Goal: Information Seeking & Learning: Learn about a topic

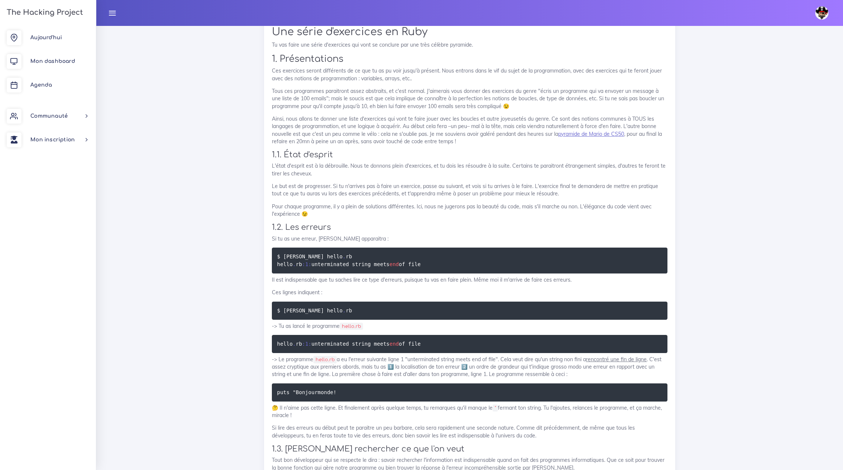
scroll to position [1000, 0]
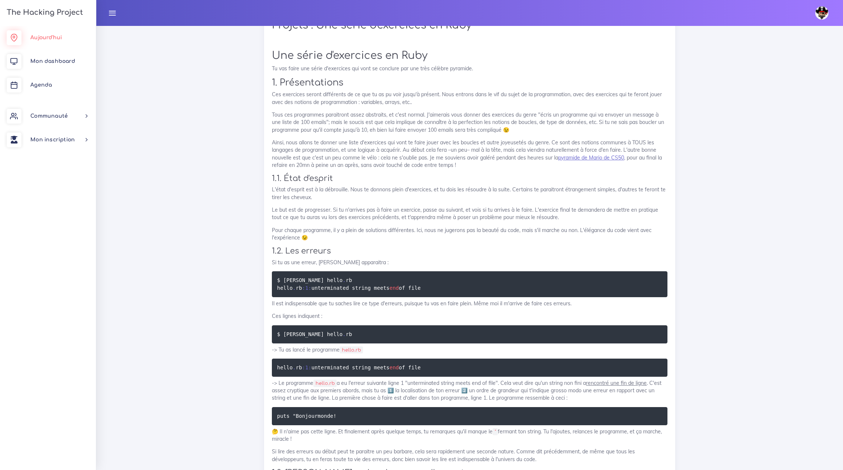
click at [49, 38] on span "Aujourd'hui" at bounding box center [45, 38] width 31 height 6
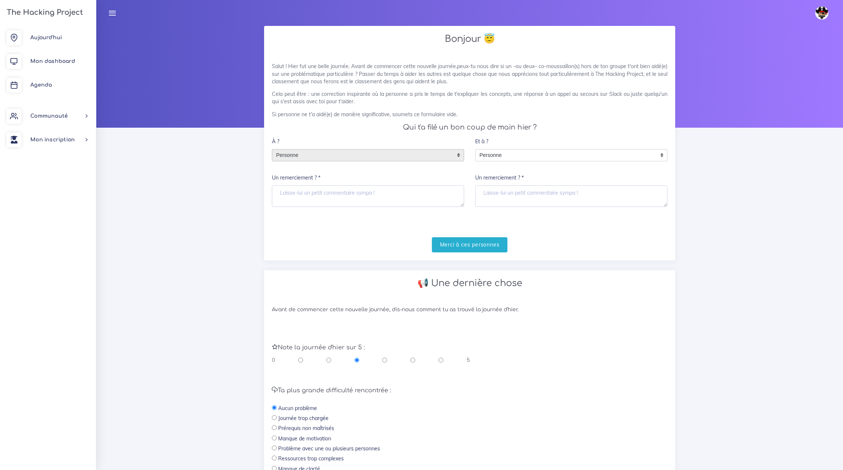
click at [318, 159] on span "Personne" at bounding box center [362, 156] width 180 height 12
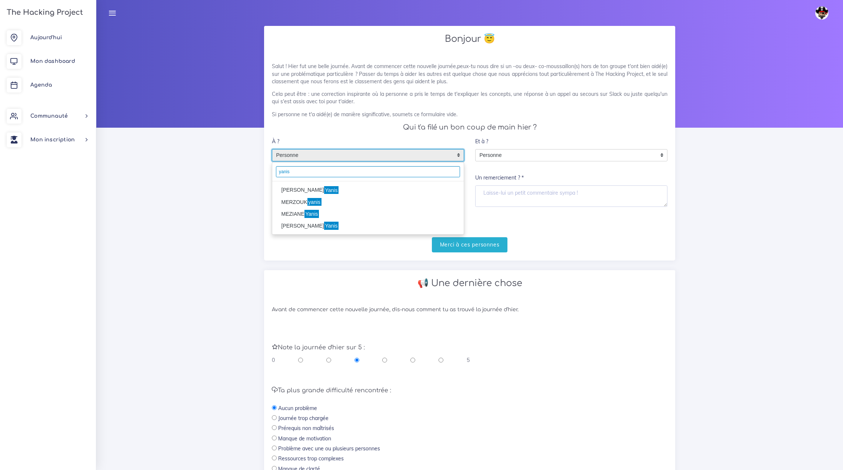
type input "yanis"
click at [324, 188] on mark "Yanis" at bounding box center [331, 190] width 15 height 8
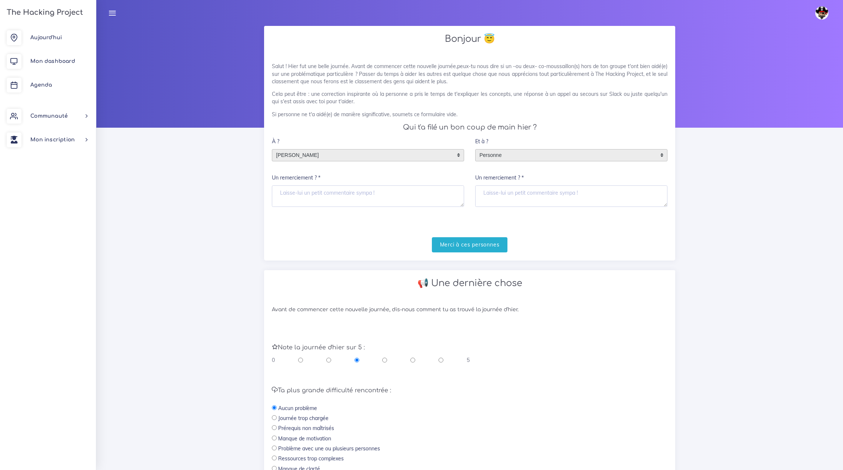
click at [507, 155] on span "Personne" at bounding box center [566, 156] width 180 height 12
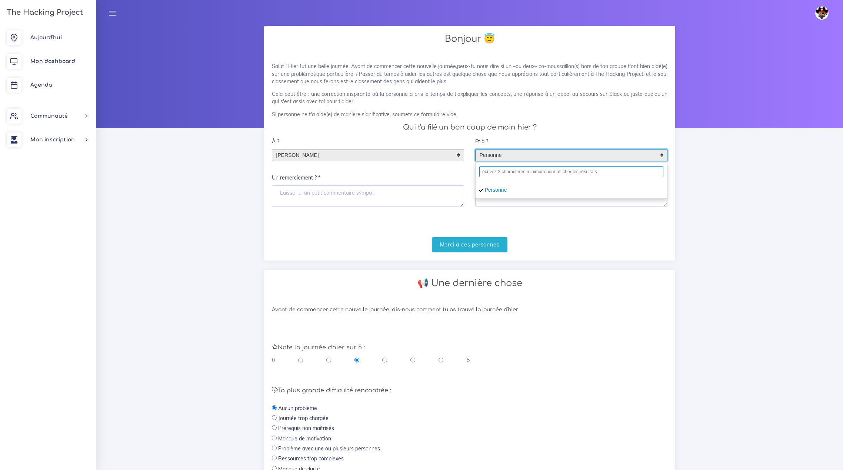
click at [511, 173] on input "text" at bounding box center [571, 171] width 184 height 11
type input "y"
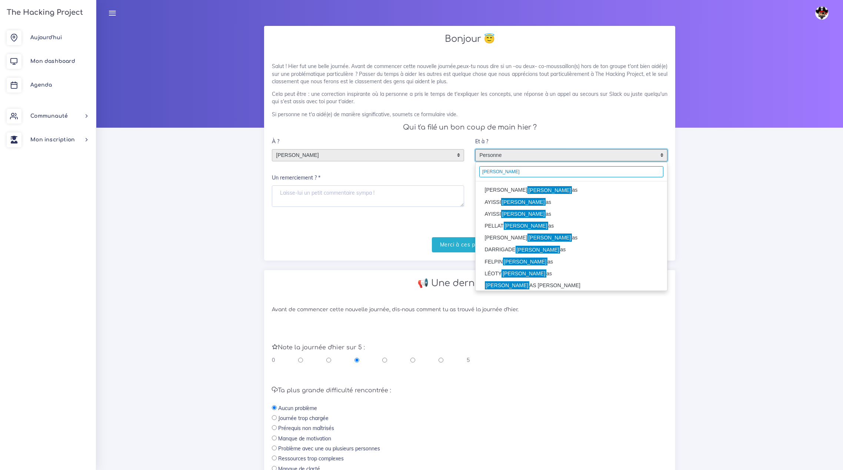
type input "thom"
click at [527, 189] on mark "Thom" at bounding box center [549, 190] width 45 height 8
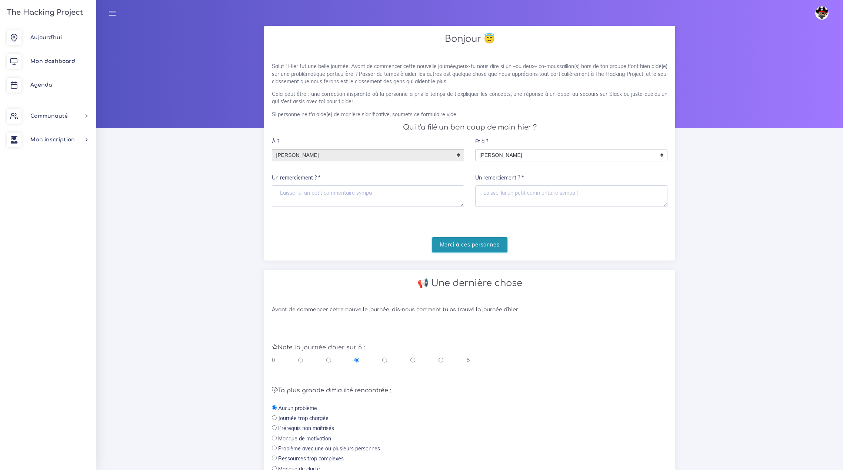
click at [477, 247] on input "Merci à ces personnes" at bounding box center [470, 244] width 76 height 15
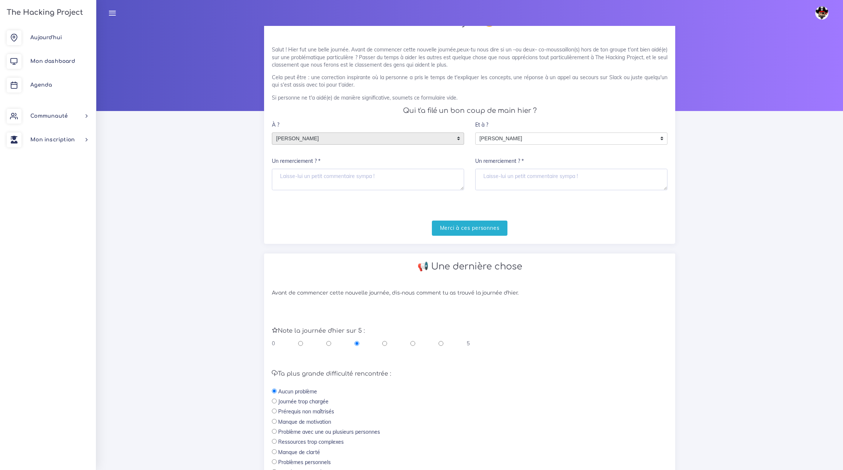
scroll to position [37, 0]
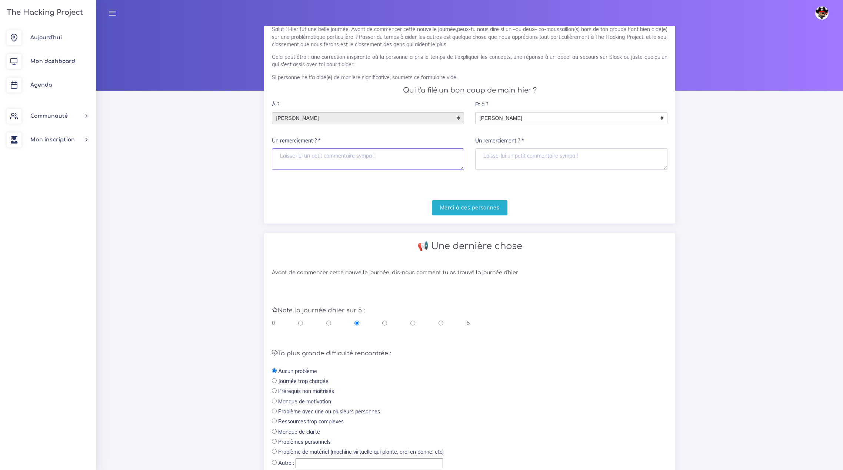
click at [354, 156] on textarea "Un remerciement ? *" at bounding box center [368, 159] width 192 height 21
type textarea "Merci"
click at [507, 158] on textarea "Un remerciement ? *" at bounding box center [571, 159] width 192 height 21
type textarea "Merci"
click at [469, 206] on input "Merci à ces personnes" at bounding box center [470, 207] width 76 height 15
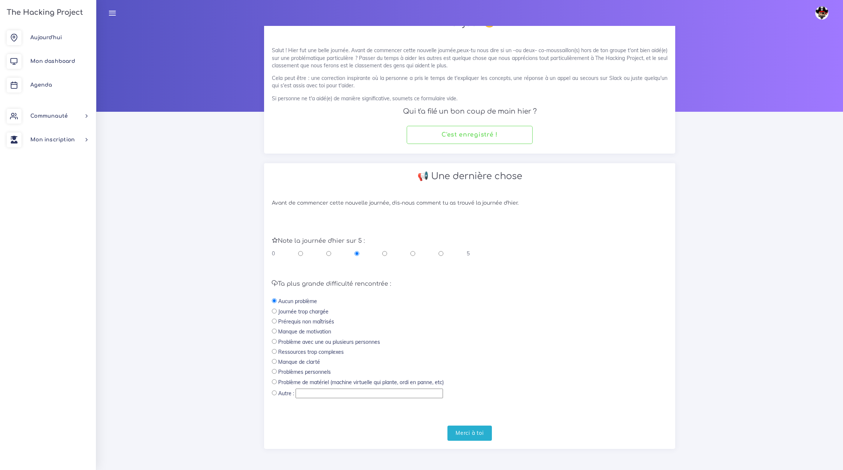
scroll to position [16, 0]
click at [323, 393] on input "text" at bounding box center [369, 394] width 147 height 10
drag, startPoint x: 274, startPoint y: 393, endPoint x: 278, endPoint y: 393, distance: 4.1
click at [274, 393] on input "radio" at bounding box center [274, 393] width 5 height 5
radio input "true"
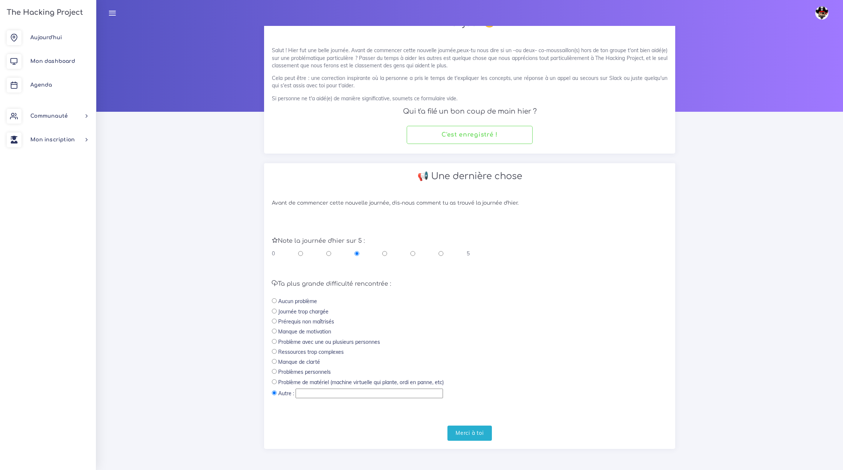
click at [310, 394] on input "text" at bounding box center [369, 394] width 147 height 10
type input "Difficultés pour installer WSL et Ruby"
click at [382, 253] on input "radio" at bounding box center [384, 253] width 5 height 7
radio input "true"
click at [471, 433] on input "Merci à toi" at bounding box center [469, 433] width 44 height 15
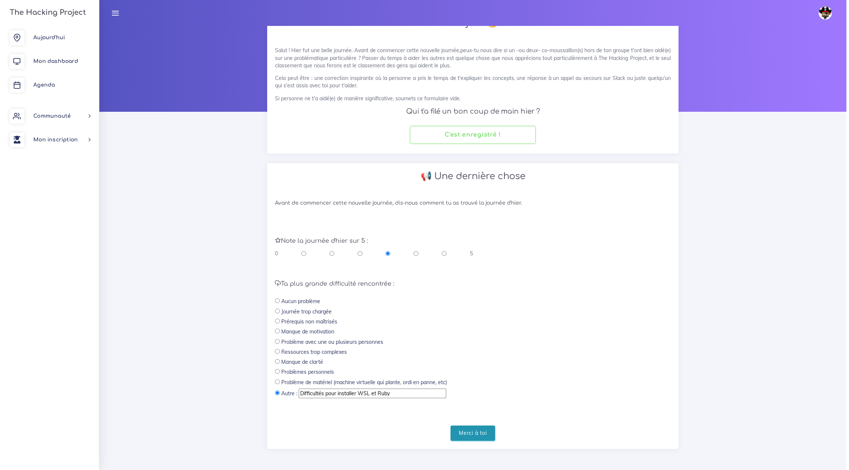
scroll to position [0, 0]
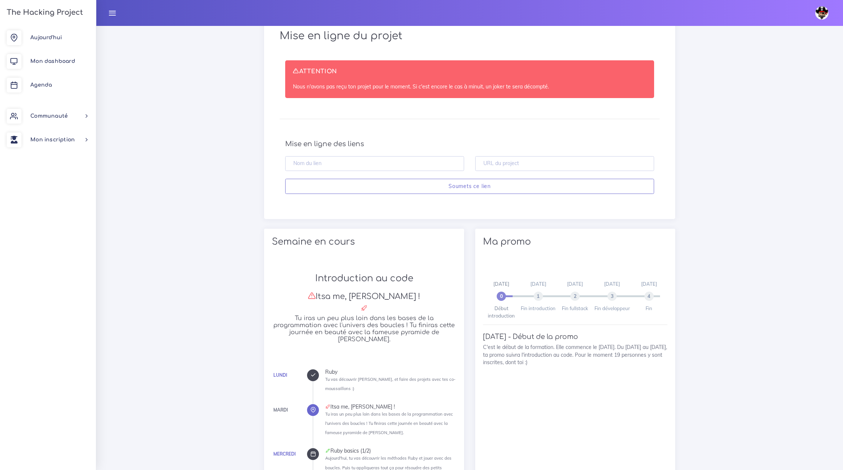
scroll to position [227, 0]
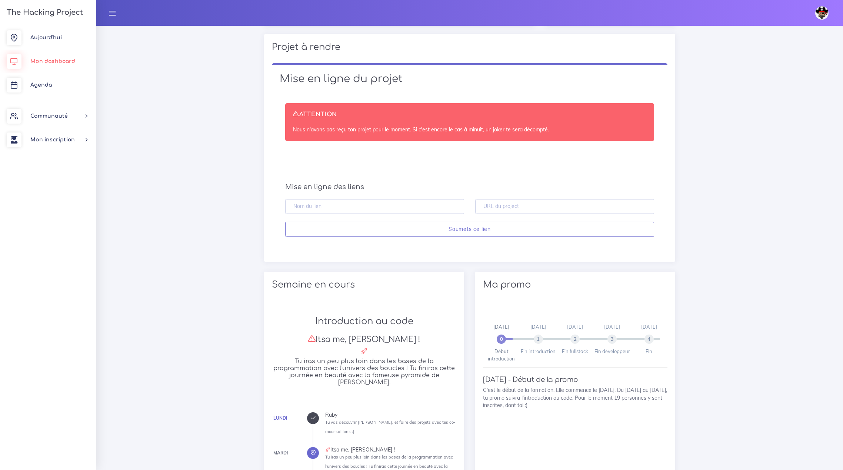
click at [53, 62] on span "Mon dashboard" at bounding box center [52, 62] width 45 height 6
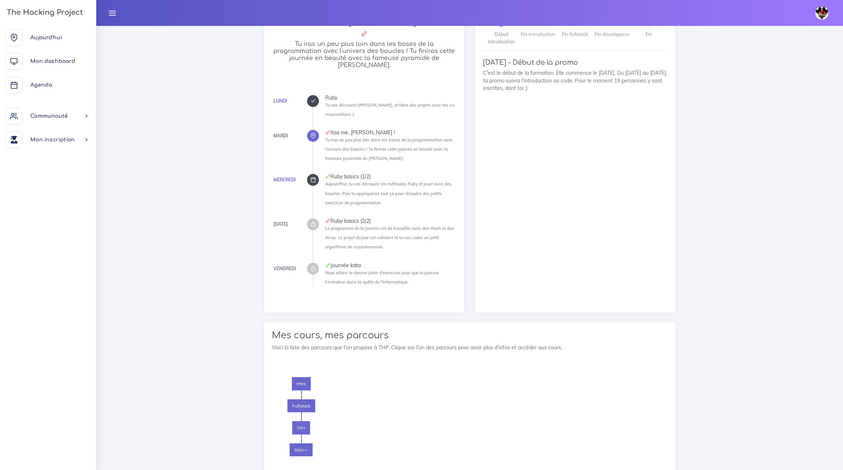
scroll to position [560, 0]
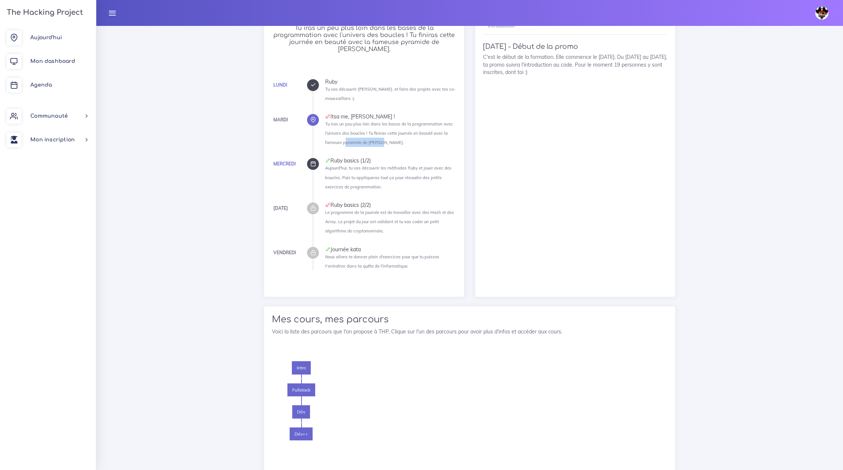
drag, startPoint x: 343, startPoint y: 135, endPoint x: 378, endPoint y: 135, distance: 35.2
click at [378, 135] on small "Tu iras un peu plus loin dans les bases de la programmation avec l'univers des …" at bounding box center [389, 133] width 128 height 24
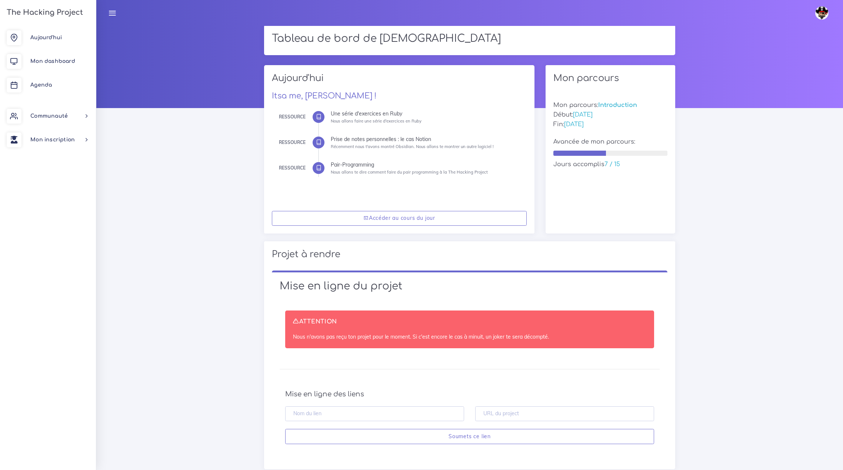
scroll to position [0, 0]
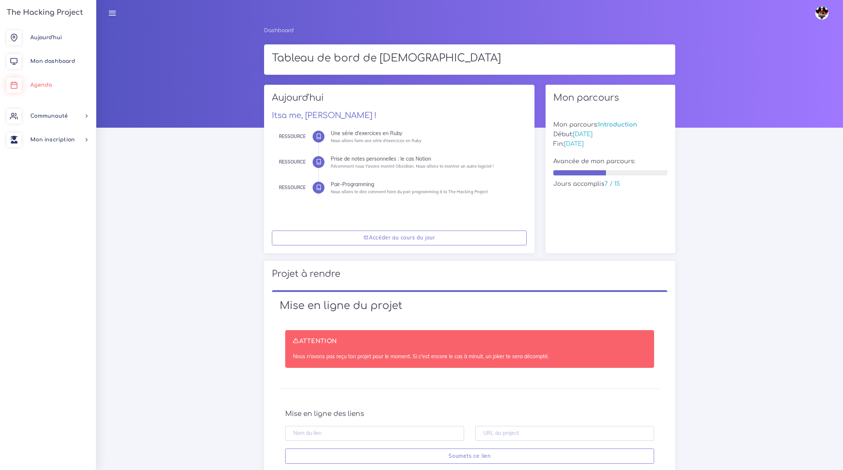
click at [47, 83] on span "Agenda" at bounding box center [40, 85] width 21 height 6
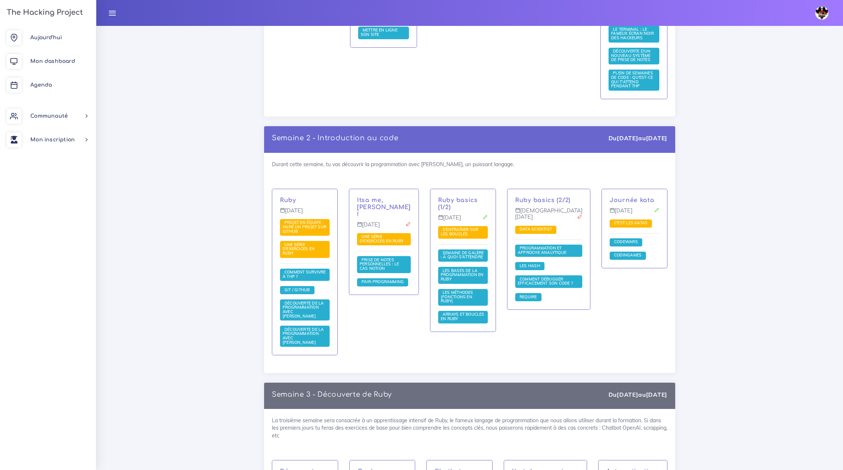
scroll to position [444, 0]
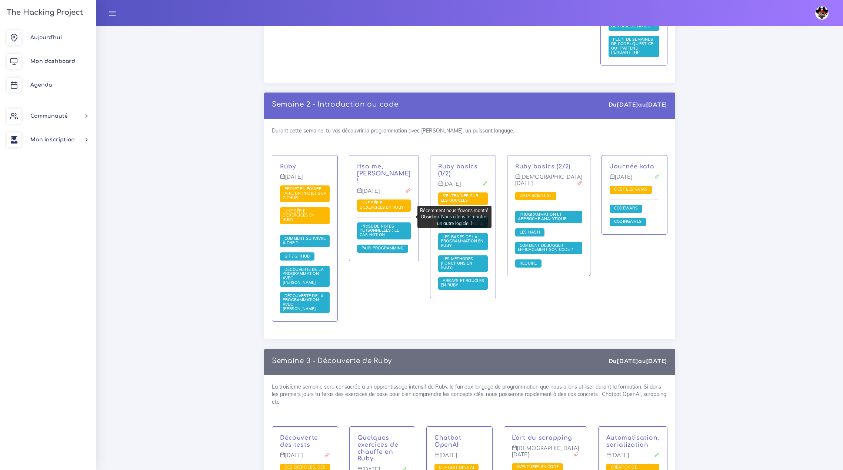
click at [396, 224] on span "Prise de notes personnelles : le cas Notion" at bounding box center [380, 231] width 40 height 14
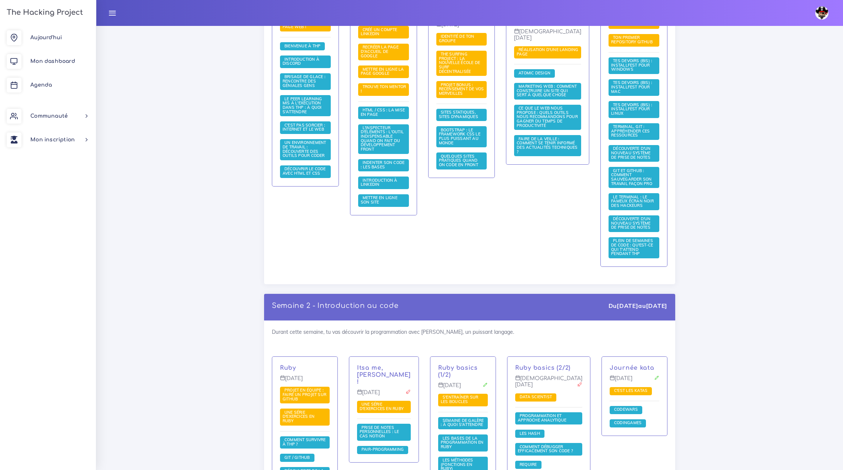
scroll to position [222, 0]
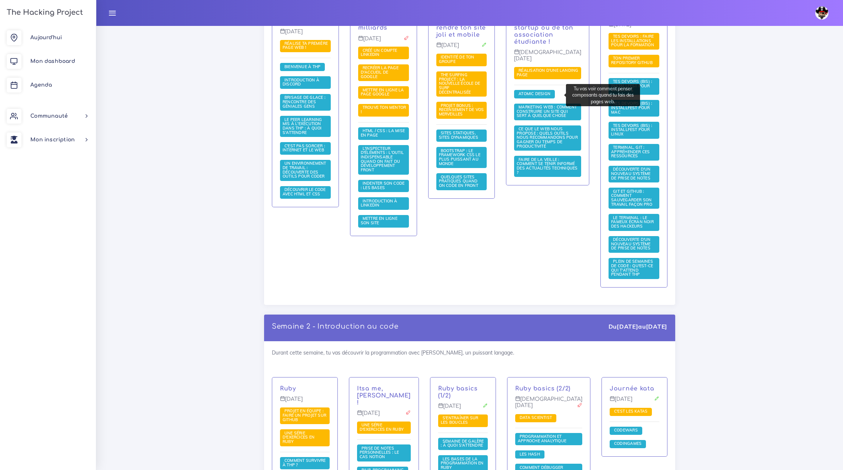
click at [552, 94] on span "Atomic Design" at bounding box center [535, 93] width 36 height 5
click at [559, 118] on span "Marketing web : comment construire un site qui sert à quelque chose" at bounding box center [547, 111] width 60 height 14
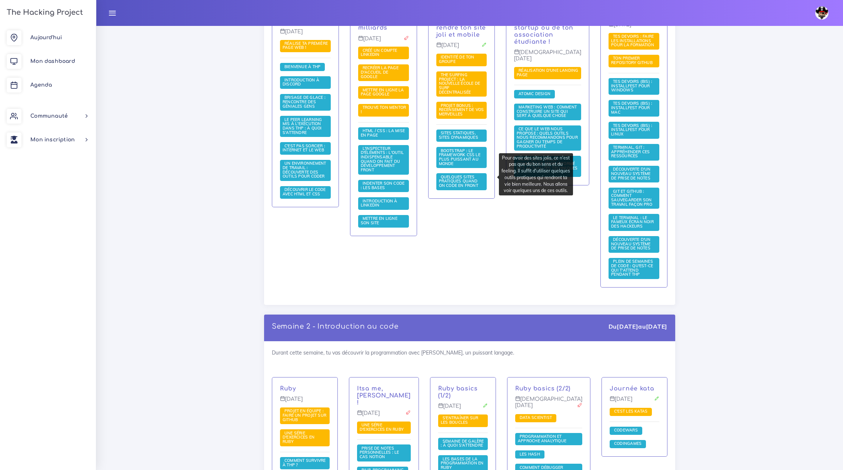
click at [471, 177] on span "Quelques sites pratiques quand on code en front" at bounding box center [459, 181] width 41 height 14
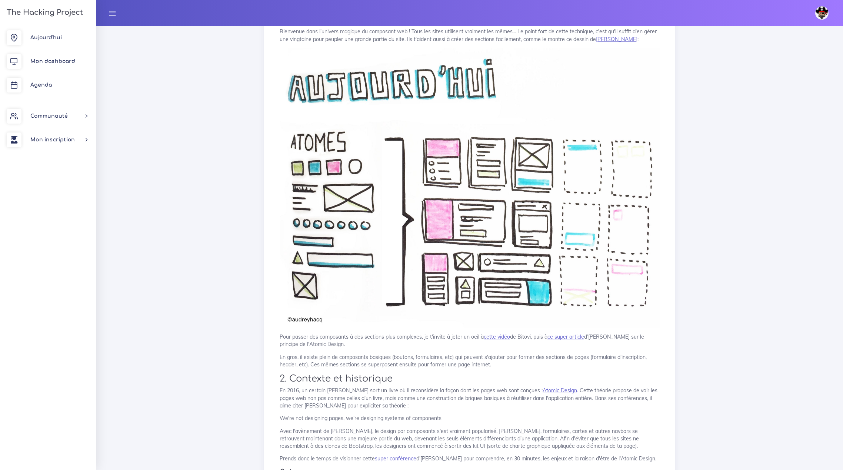
scroll to position [222, 0]
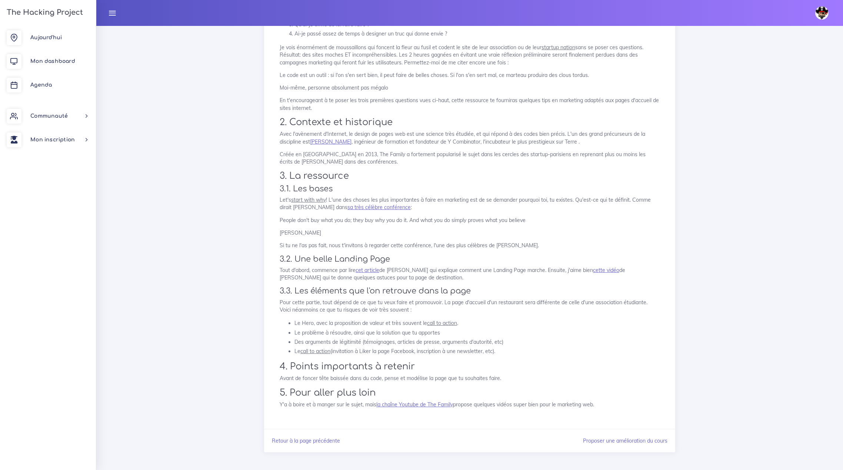
scroll to position [157, 0]
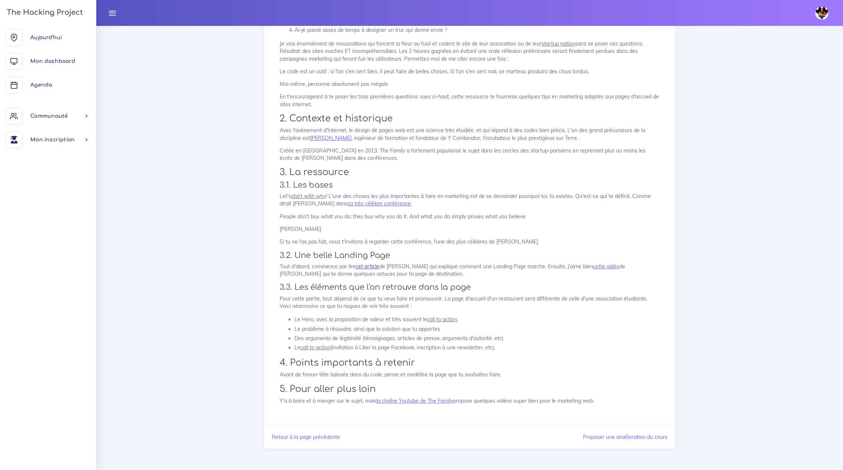
click at [372, 267] on link "cet article" at bounding box center [368, 266] width 24 height 7
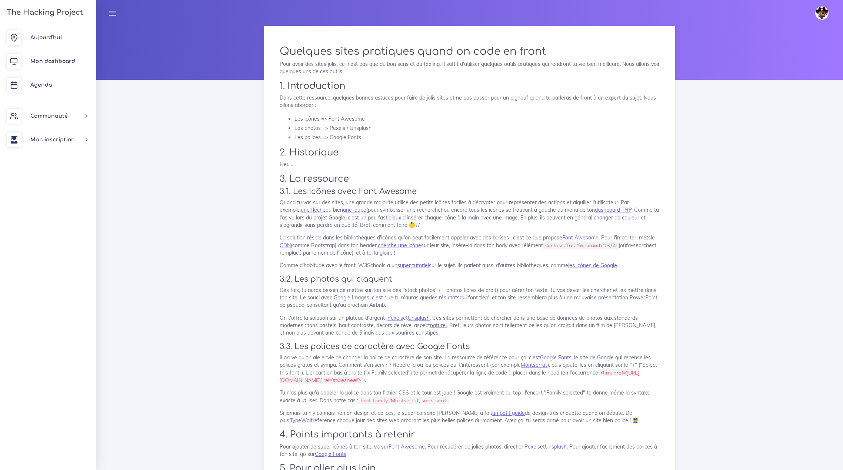
scroll to position [127, 0]
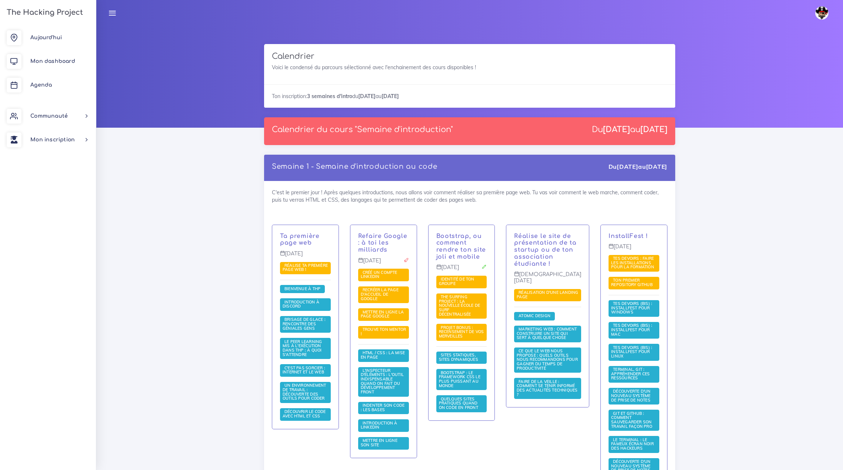
scroll to position [222, 0]
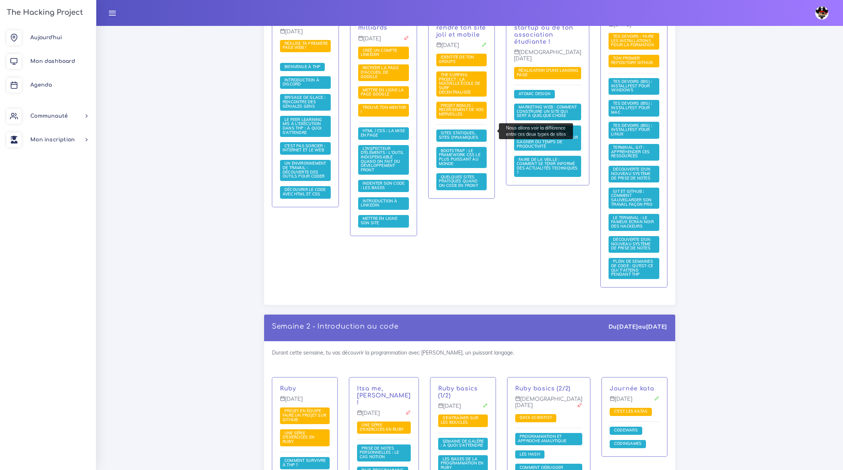
click at [477, 130] on span "Sites statiques, sites dynamiques" at bounding box center [459, 135] width 41 height 10
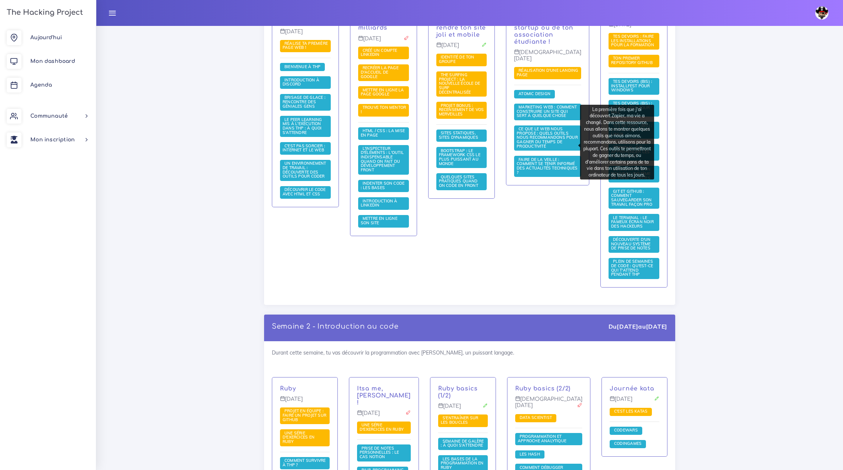
click at [555, 145] on span "Ce que le web nous propose : quels outils nous recommandons pour gagner du temp…" at bounding box center [547, 137] width 61 height 22
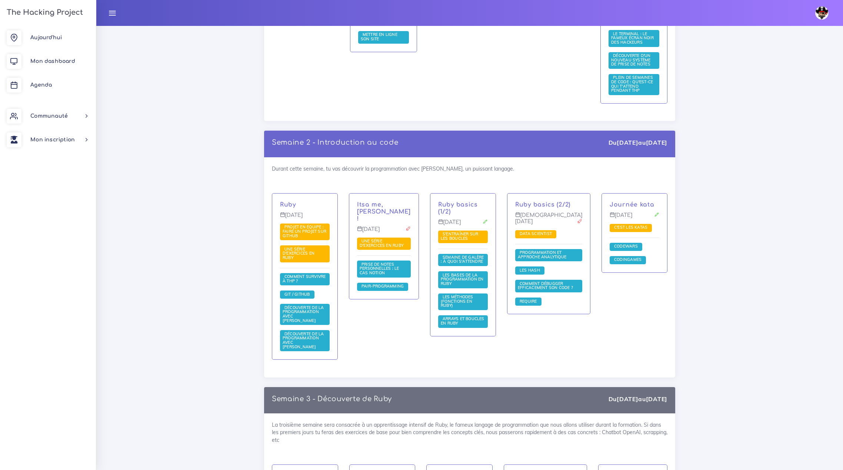
scroll to position [407, 0]
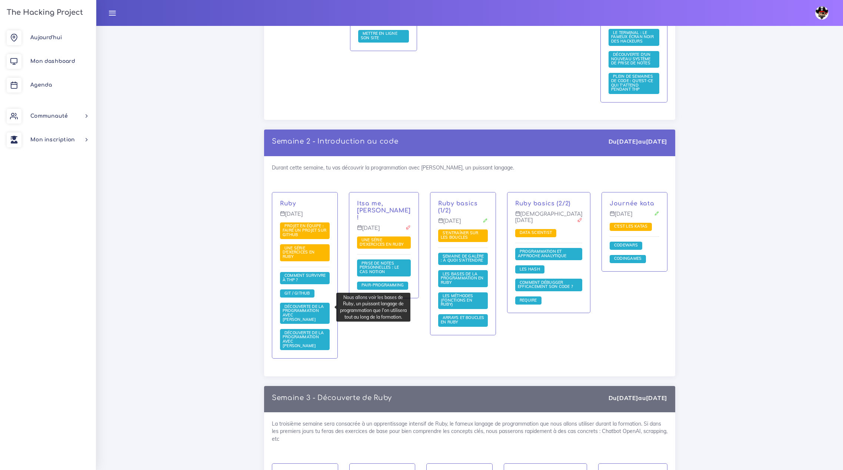
click at [313, 309] on span "Découverte de la programmation avec [PERSON_NAME]" at bounding box center [303, 313] width 41 height 18
click at [313, 330] on span "Découverte de la programmation avec [PERSON_NAME]" at bounding box center [303, 339] width 41 height 18
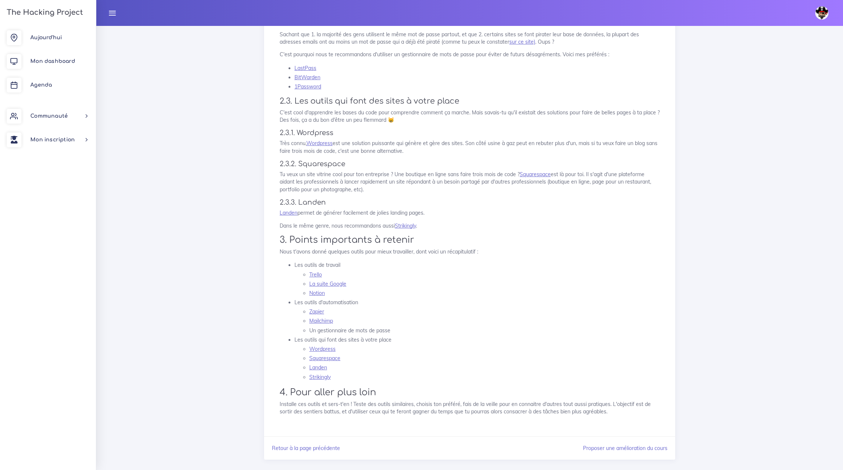
scroll to position [611, 0]
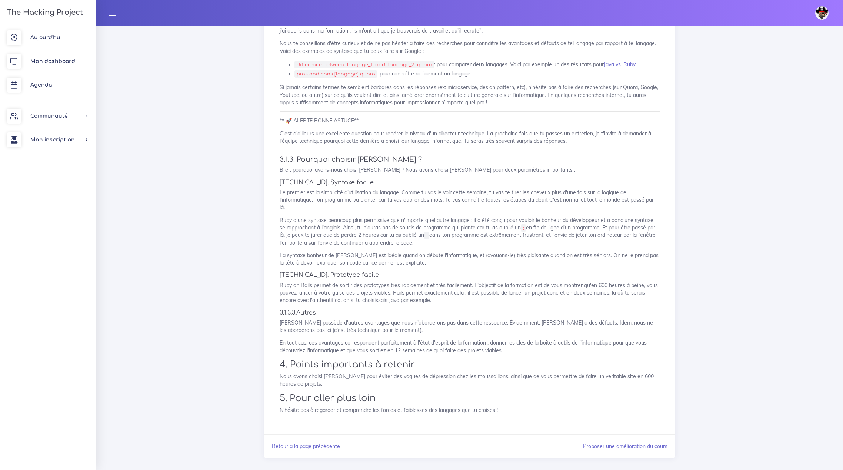
scroll to position [636, 0]
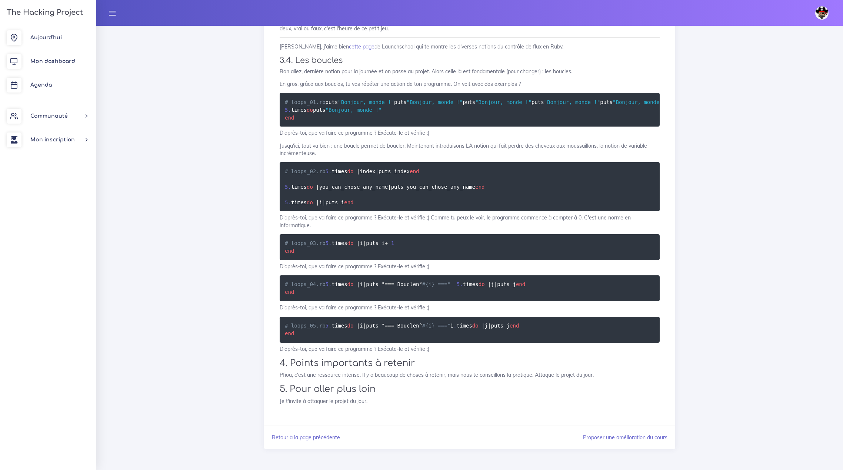
scroll to position [2471, 0]
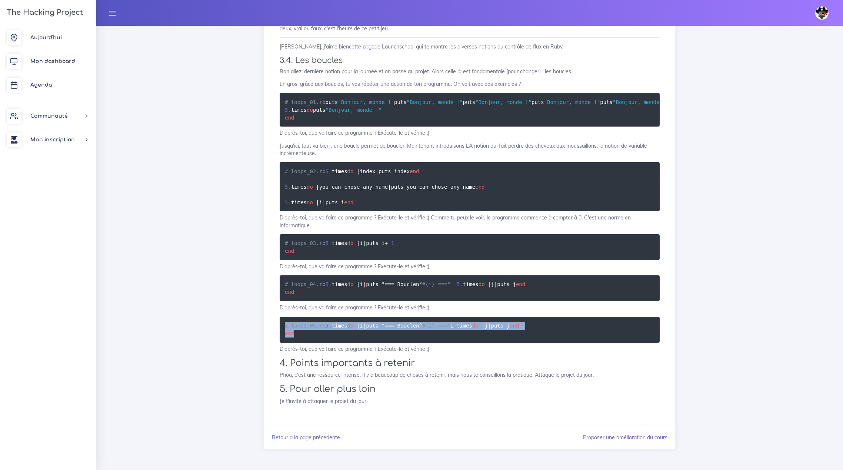
drag, startPoint x: 285, startPoint y: 286, endPoint x: 305, endPoint y: 331, distance: 49.8
click at [305, 331] on pre "# loops_05.rb 5 . times do | i | puts " == = Boucle n° #{i} ===" i . times do |…" at bounding box center [470, 330] width 380 height 26
copy code "# loops_05.rb 5 . times do | i | puts " == = Boucle n° #{i} ===" i . times do |…"
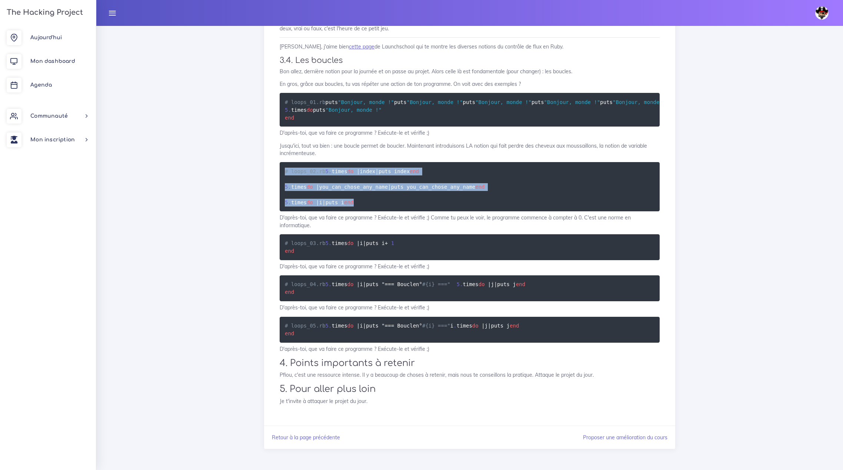
drag, startPoint x: 285, startPoint y: 133, endPoint x: 314, endPoint y: 224, distance: 95.6
click at [314, 211] on pre "# loops_02.rb 5 . times do | index | puts index end 5 . times do | you_can_chos…" at bounding box center [470, 186] width 380 height 49
copy code "# loops_02.rb 5 . times do | index | puts index end 5 . times do | you_can_chos…"
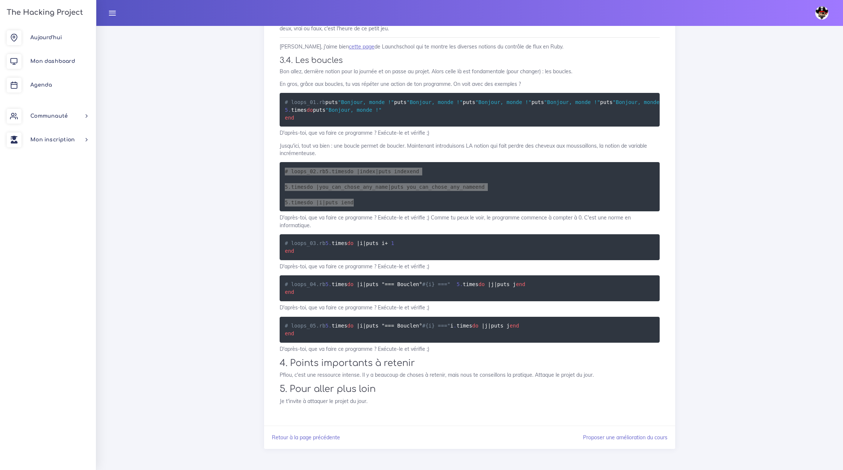
scroll to position [2471, 0]
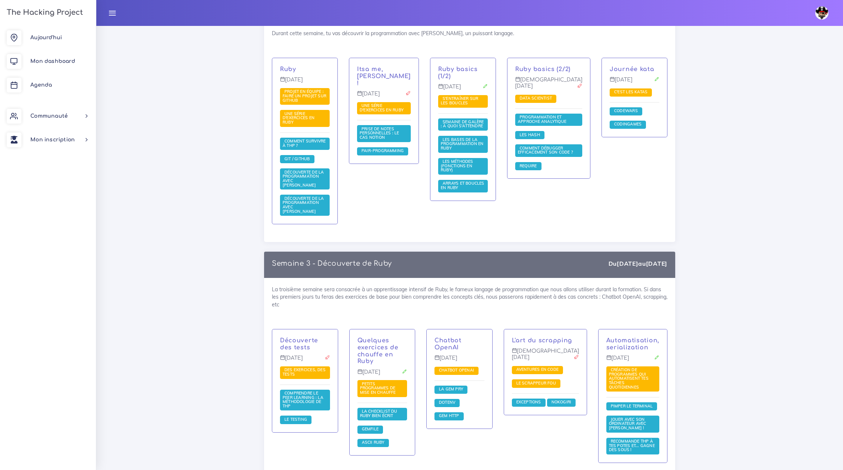
scroll to position [519, 0]
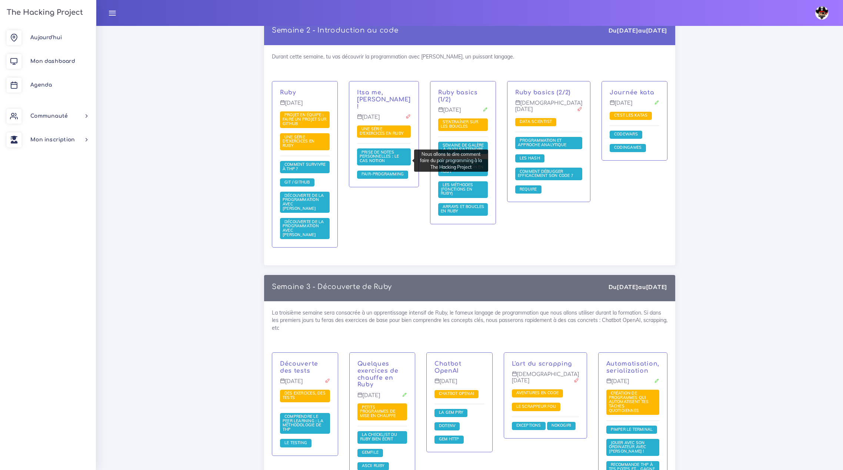
click at [392, 171] on span "Pair-Programming" at bounding box center [383, 173] width 46 height 5
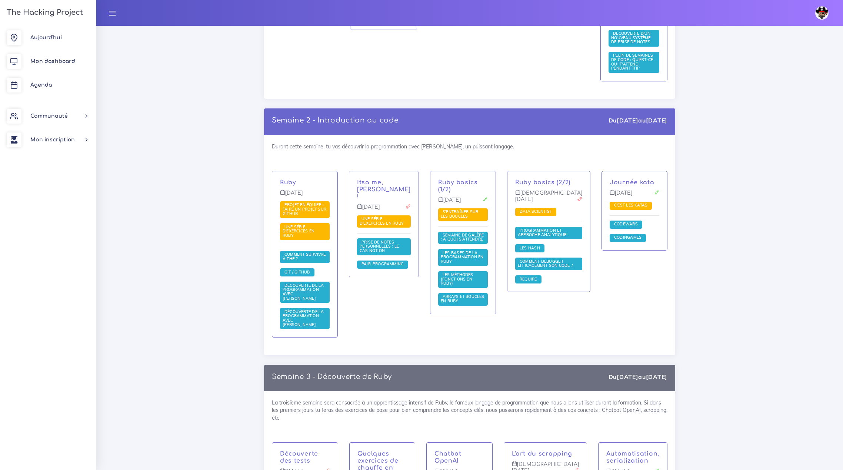
scroll to position [444, 0]
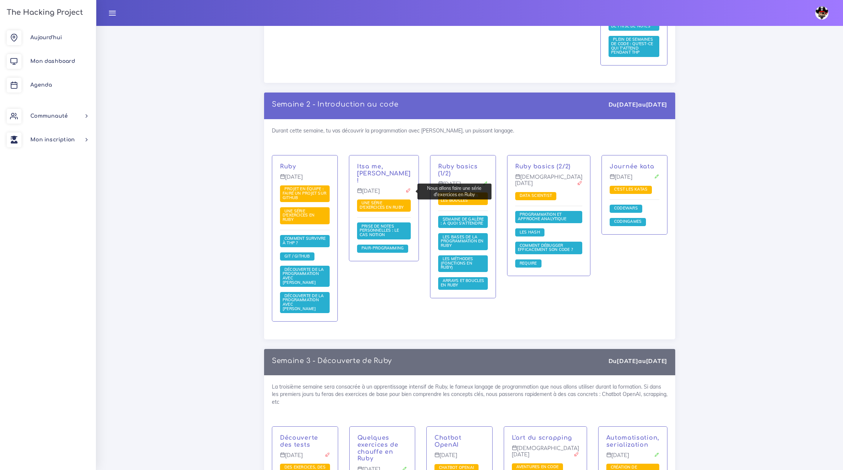
click at [390, 200] on span "Une série d'exercices en Ruby" at bounding box center [383, 205] width 46 height 10
click at [393, 200] on span "Une série d'exercices en Ruby" at bounding box center [383, 205] width 46 height 10
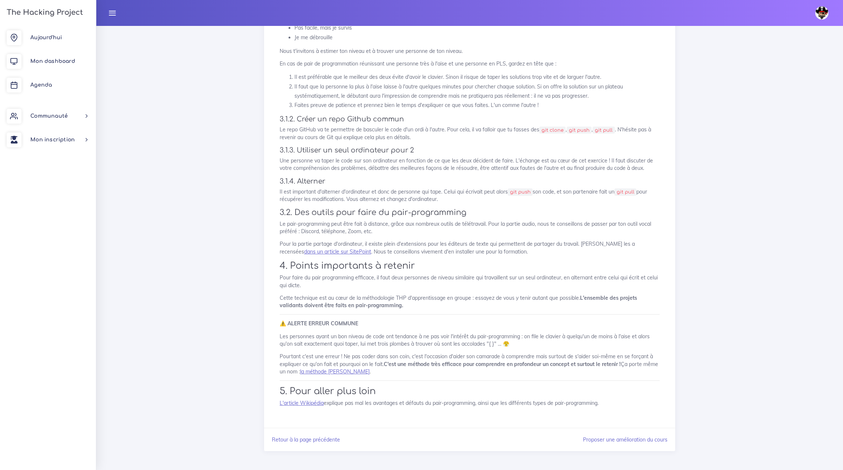
scroll to position [266, 0]
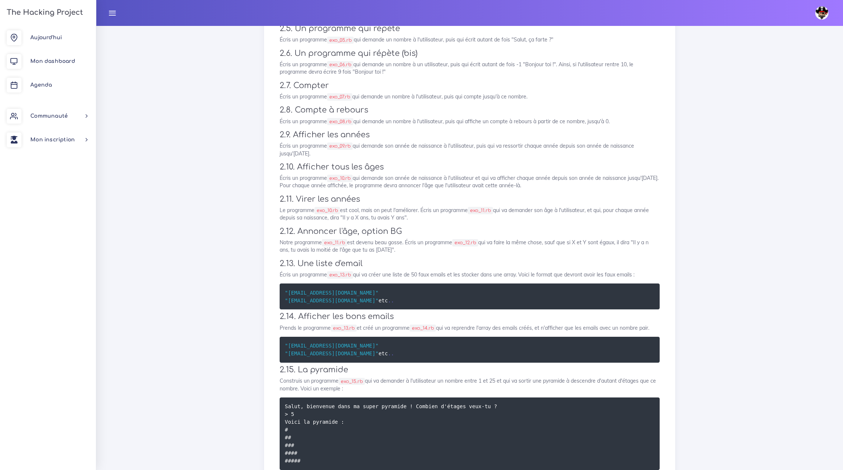
scroll to position [259, 0]
